Goal: Obtain resource: Obtain resource

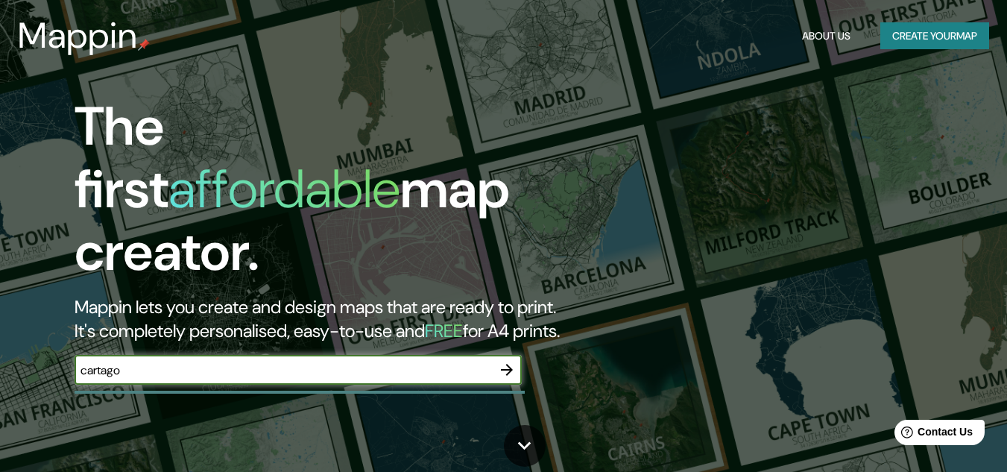
type input "cartago"
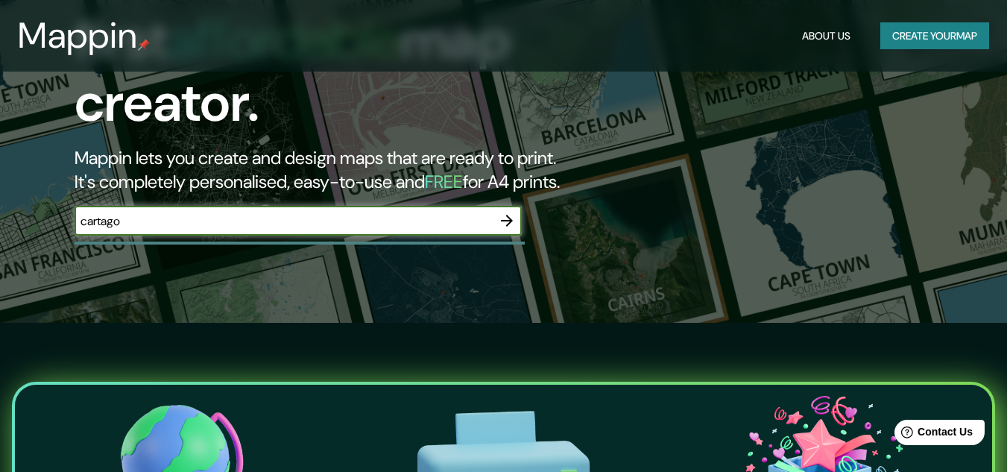
scroll to position [75, 0]
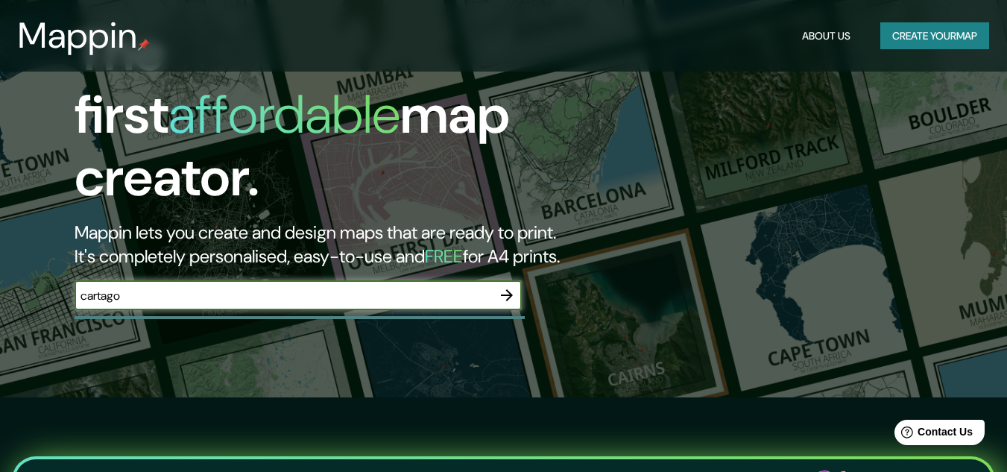
click at [505, 286] on icon "button" at bounding box center [507, 295] width 18 height 18
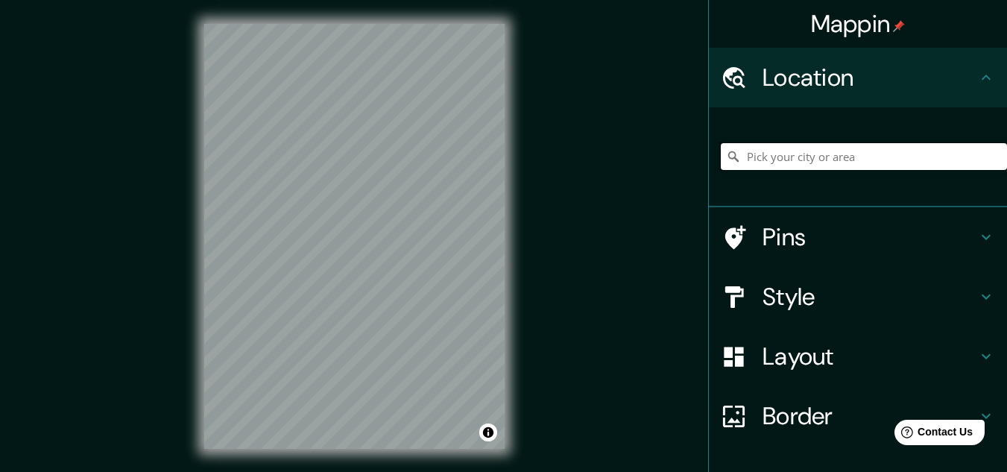
click at [808, 155] on input "Pick your city or area" at bounding box center [864, 156] width 286 height 27
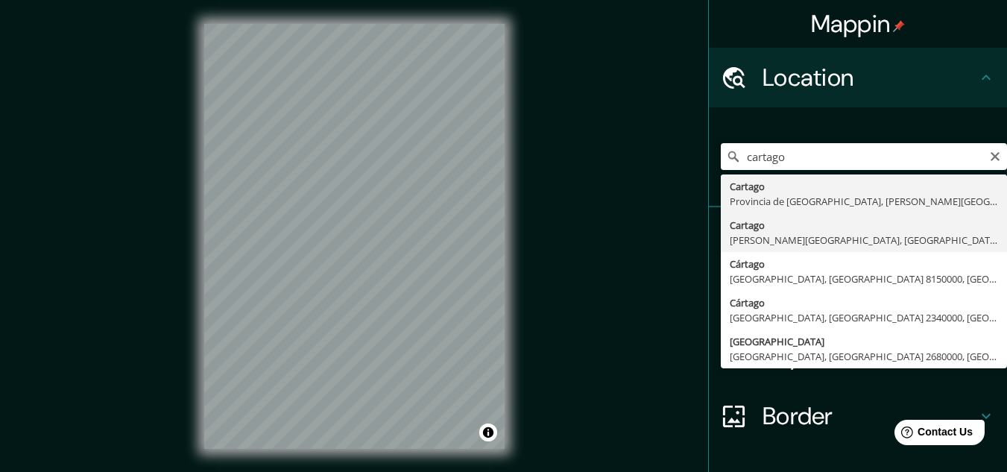
type input "Cartago, Valle del Cauca, Colombia"
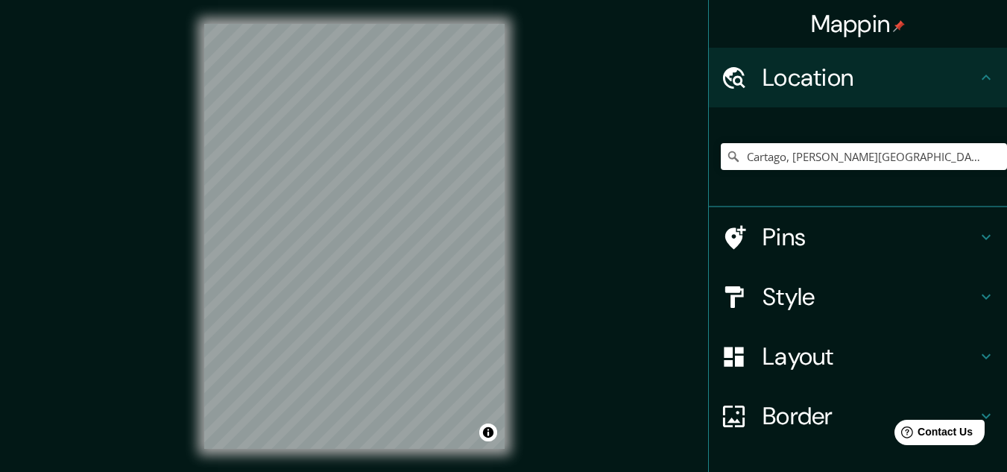
click at [889, 297] on h4 "Style" at bounding box center [870, 297] width 215 height 30
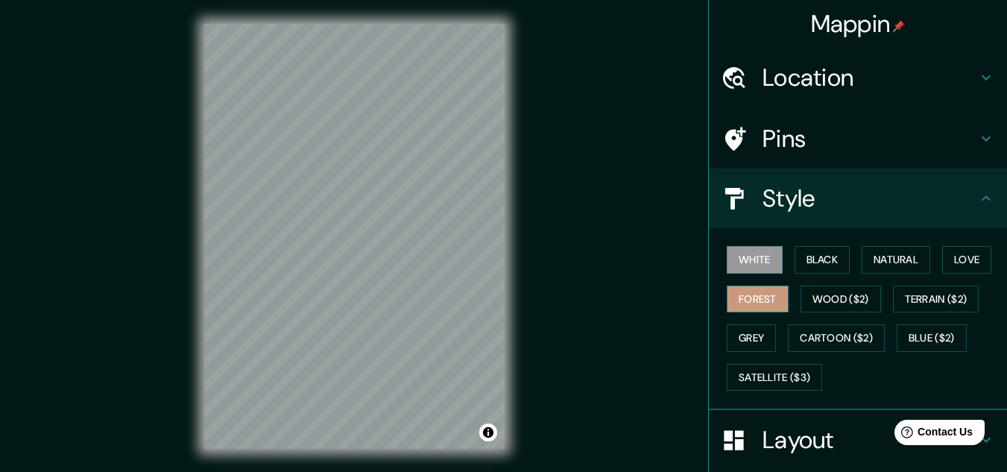
drag, startPoint x: 737, startPoint y: 293, endPoint x: 757, endPoint y: 287, distance: 21.7
click at [737, 294] on button "Forest" at bounding box center [758, 300] width 62 height 28
click at [810, 264] on button "Black" at bounding box center [823, 260] width 56 height 28
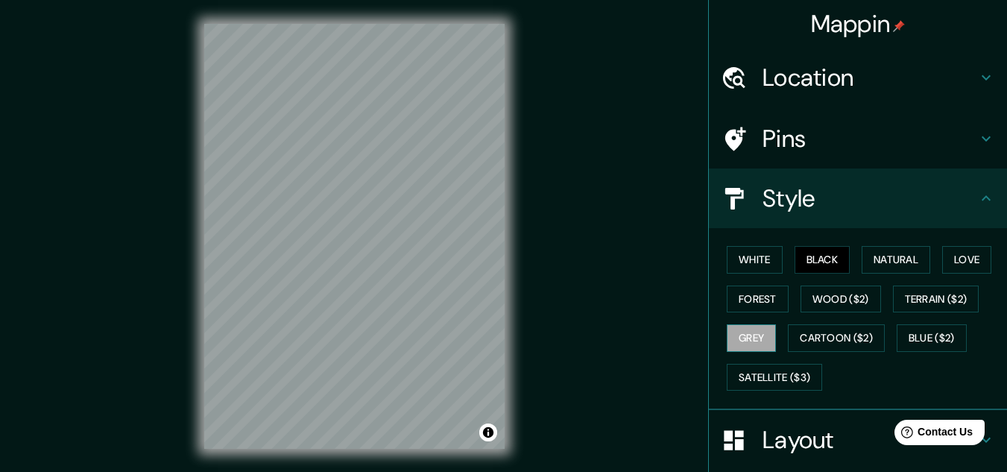
click at [754, 334] on button "Grey" at bounding box center [751, 338] width 49 height 28
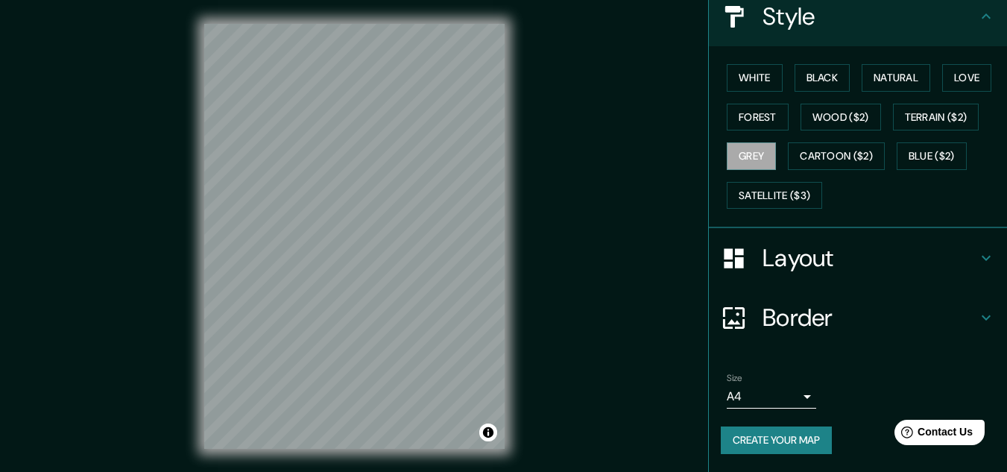
click at [784, 439] on button "Create your map" at bounding box center [776, 440] width 111 height 28
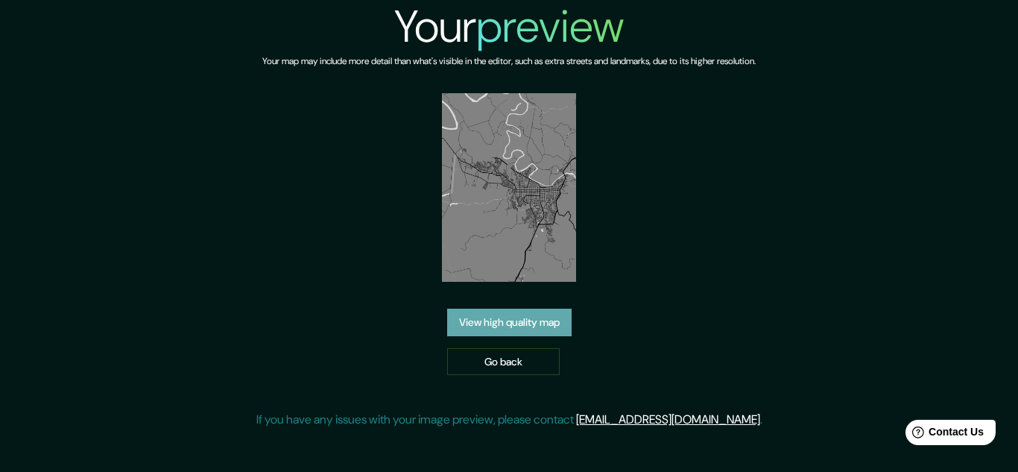
click at [526, 309] on link "View high quality map" at bounding box center [509, 323] width 125 height 28
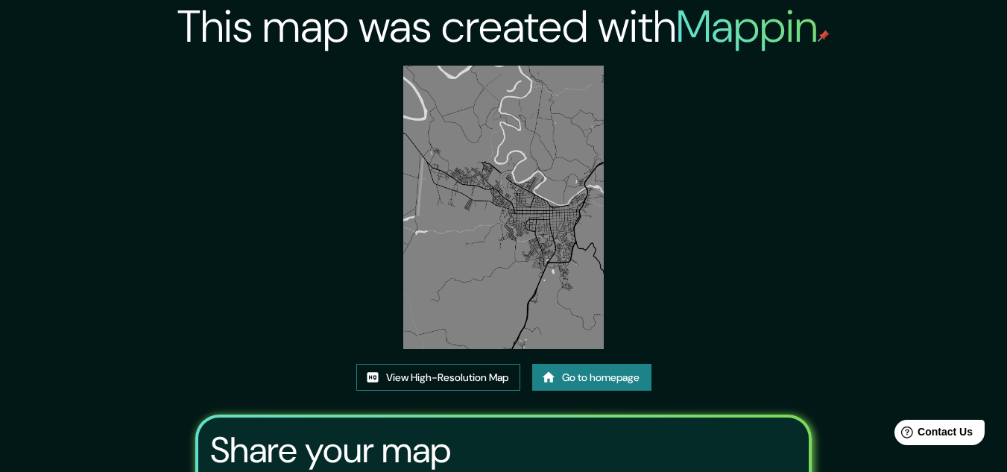
click at [500, 383] on link "View High-Resolution Map" at bounding box center [438, 378] width 164 height 28
